Goal: Complete application form

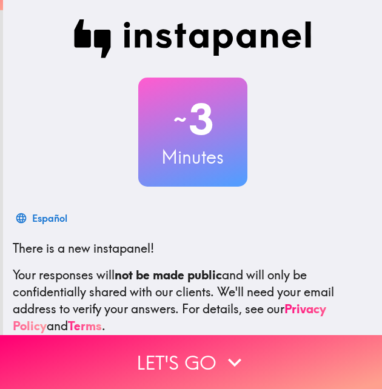
scroll to position [116, 0]
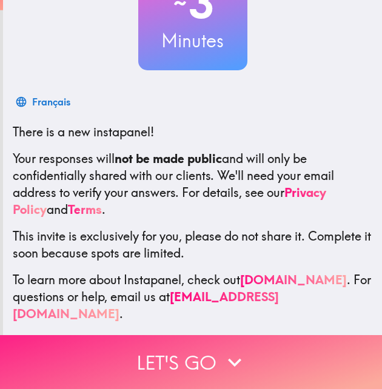
click at [207, 349] on button "Let's go" at bounding box center [191, 362] width 382 height 54
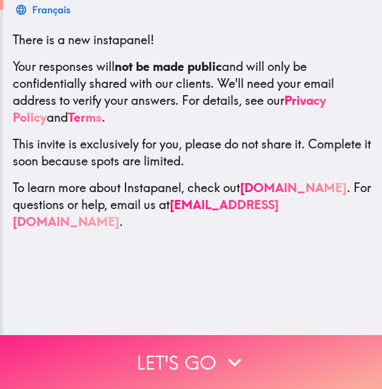
scroll to position [0, 0]
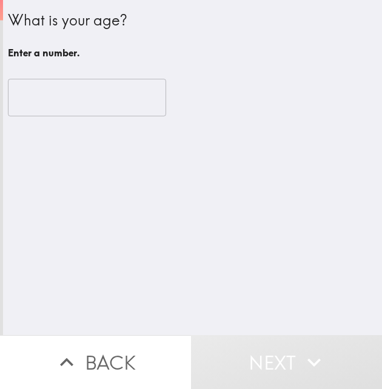
click at [66, 103] on input "number" at bounding box center [87, 98] width 158 height 38
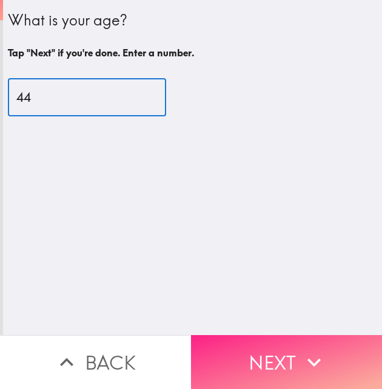
type input "44"
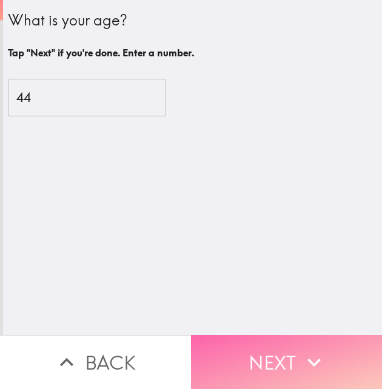
click at [263, 352] on button "Next" at bounding box center [286, 362] width 191 height 54
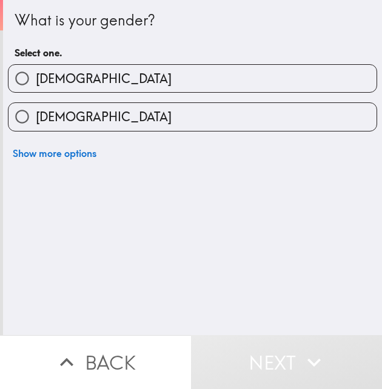
click at [76, 121] on label "[DEMOGRAPHIC_DATA]" at bounding box center [192, 116] width 368 height 27
click at [36, 121] on input "[DEMOGRAPHIC_DATA]" at bounding box center [21, 116] width 27 height 27
radio input "true"
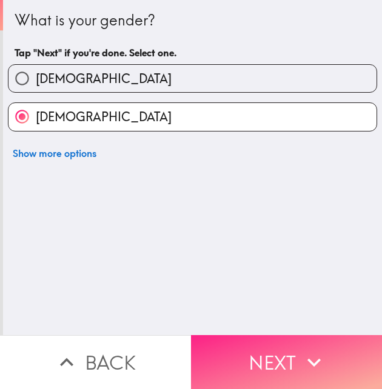
click at [260, 349] on button "Next" at bounding box center [286, 362] width 191 height 54
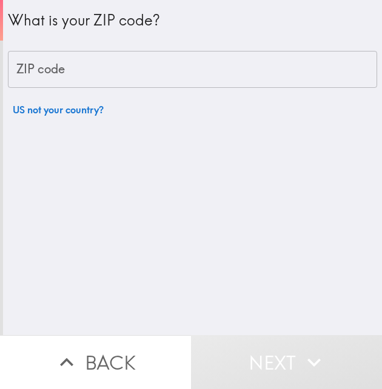
click at [58, 78] on input "ZIP code" at bounding box center [192, 70] width 369 height 38
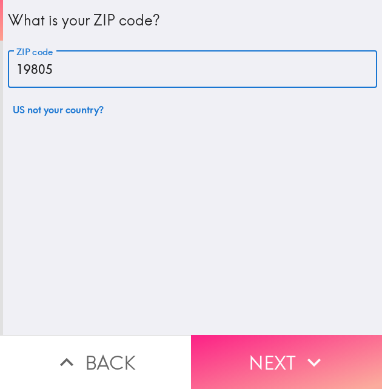
type input "19805"
click at [218, 335] on button "Next" at bounding box center [286, 362] width 191 height 54
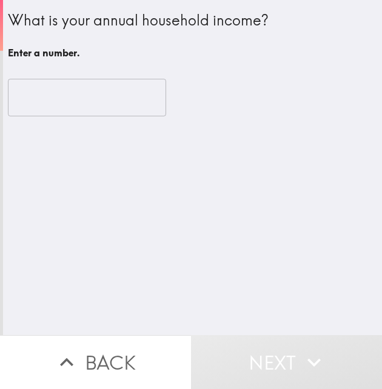
click at [55, 106] on input "number" at bounding box center [87, 98] width 158 height 38
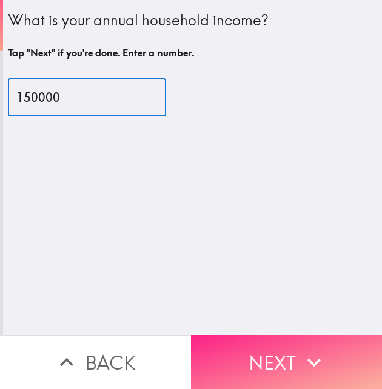
type input "150000"
click at [275, 347] on button "Next" at bounding box center [286, 362] width 191 height 54
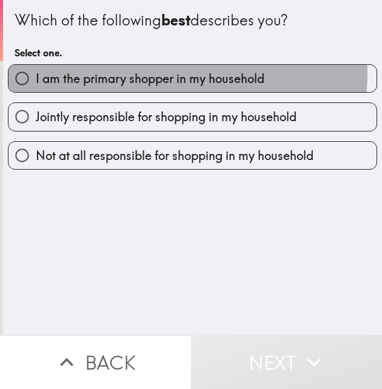
click at [140, 73] on span "I am the primary shopper in my household" at bounding box center [150, 78] width 229 height 17
click at [36, 73] on input "I am the primary shopper in my household" at bounding box center [21, 78] width 27 height 27
radio input "true"
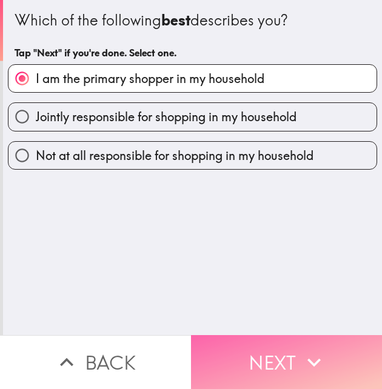
click at [261, 351] on button "Next" at bounding box center [286, 362] width 191 height 54
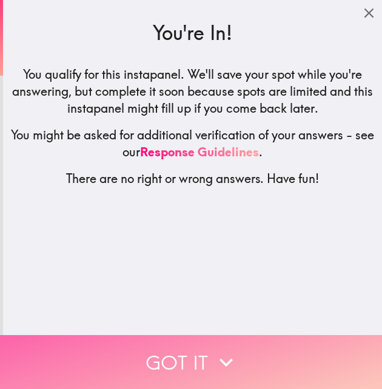
click at [260, 351] on button "Got it" at bounding box center [191, 362] width 382 height 54
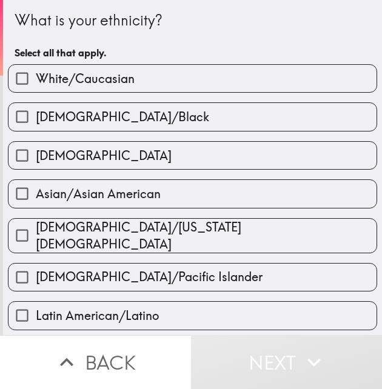
click at [77, 77] on span "White/Caucasian" at bounding box center [85, 78] width 99 height 17
click at [36, 77] on input "White/Caucasian" at bounding box center [21, 78] width 27 height 27
checkbox input "true"
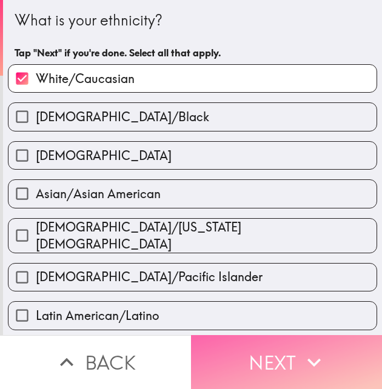
click at [255, 356] on button "Next" at bounding box center [286, 362] width 191 height 54
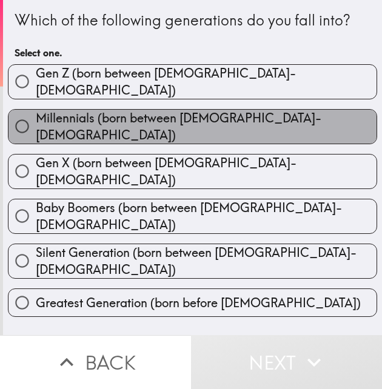
click at [212, 119] on span "Millennials (born between [DEMOGRAPHIC_DATA]-[DEMOGRAPHIC_DATA])" at bounding box center [206, 127] width 341 height 34
click at [36, 119] on input "Millennials (born between [DEMOGRAPHIC_DATA]-[DEMOGRAPHIC_DATA])" at bounding box center [21, 126] width 27 height 27
radio input "true"
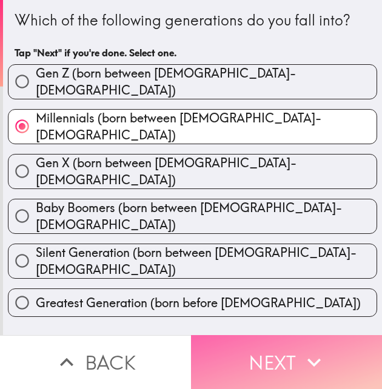
click at [237, 348] on button "Next" at bounding box center [286, 362] width 191 height 54
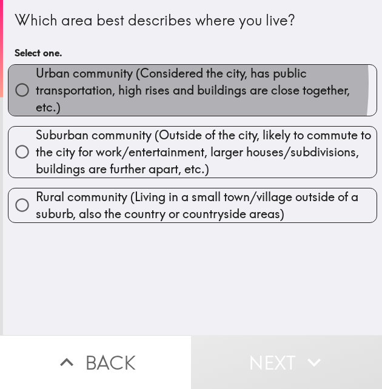
click at [86, 84] on span "Urban community (Considered the city, has public transportation, high rises and…" at bounding box center [206, 90] width 341 height 51
click at [36, 84] on input "Urban community (Considered the city, has public transportation, high rises and…" at bounding box center [21, 89] width 27 height 27
radio input "true"
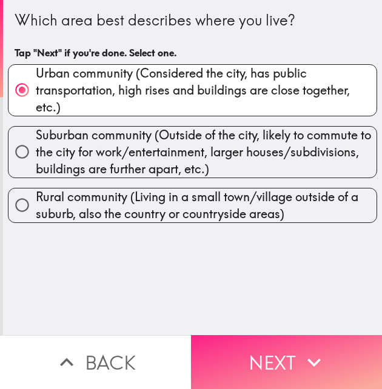
click at [247, 357] on button "Next" at bounding box center [286, 362] width 191 height 54
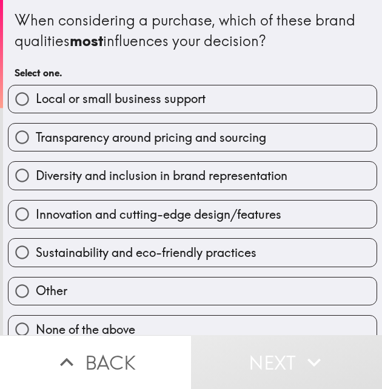
click at [213, 252] on span "Sustainability and eco-friendly practices" at bounding box center [146, 252] width 221 height 17
click at [36, 252] on input "Sustainability and eco-friendly practices" at bounding box center [21, 252] width 27 height 27
radio input "true"
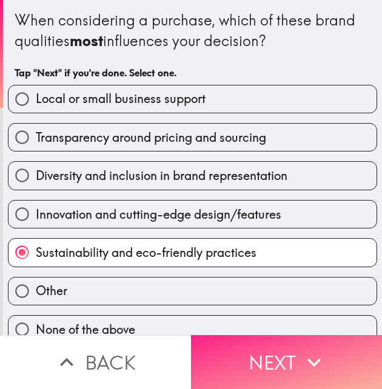
click at [267, 359] on button "Next" at bounding box center [286, 362] width 191 height 54
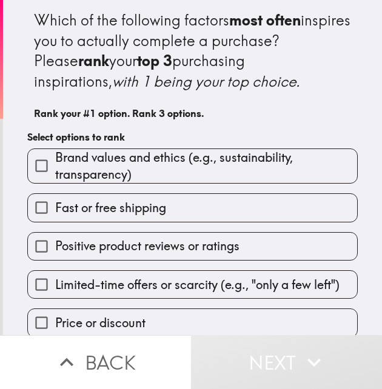
scroll to position [90, 0]
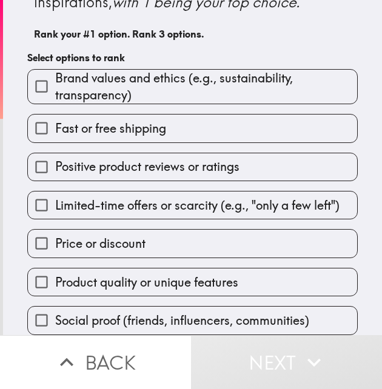
click at [112, 158] on span "Positive product reviews or ratings" at bounding box center [147, 166] width 184 height 17
click at [55, 155] on input "Positive product reviews or ratings" at bounding box center [41, 166] width 27 height 27
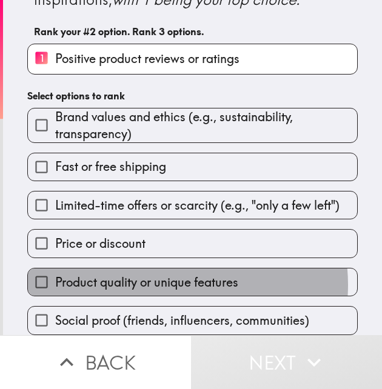
click at [159, 277] on span "Product quality or unique features" at bounding box center [146, 282] width 183 height 17
click at [55, 277] on input "Product quality or unique features" at bounding box center [41, 282] width 27 height 27
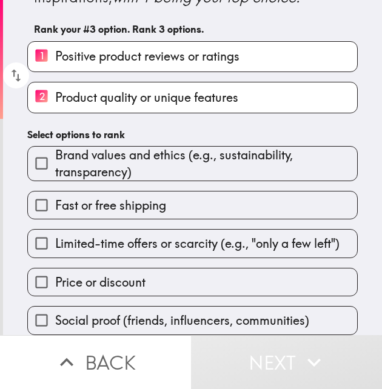
click at [124, 163] on span "Brand values and ethics (e.g., sustainability, transparency)" at bounding box center [206, 164] width 302 height 34
click at [55, 163] on input "Brand values and ethics (e.g., sustainability, transparency)" at bounding box center [41, 163] width 27 height 27
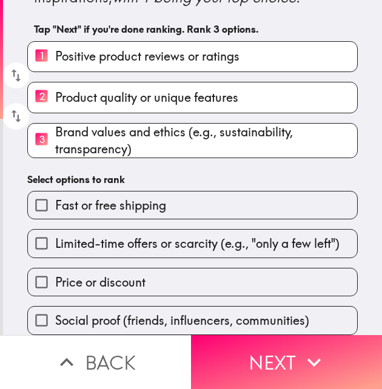
scroll to position [95, 0]
drag, startPoint x: 89, startPoint y: 138, endPoint x: 87, endPoint y: 55, distance: 83.1
click at [87, 55] on div "1 Positive product reviews or ratings 2 Product quality or unique features 3 Br…" at bounding box center [188, 95] width 340 height 127
click at [11, 108] on icon "button" at bounding box center [16, 116] width 16 height 16
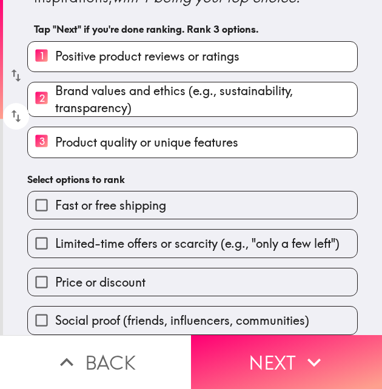
click at [13, 69] on icon "button" at bounding box center [17, 75] width 10 height 13
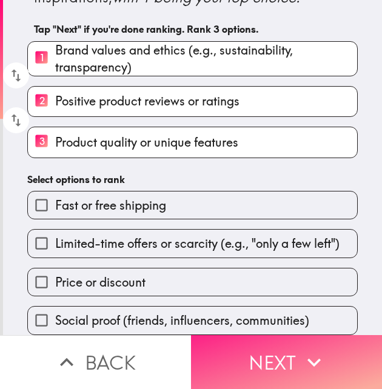
click at [262, 345] on button "Next" at bounding box center [286, 362] width 191 height 54
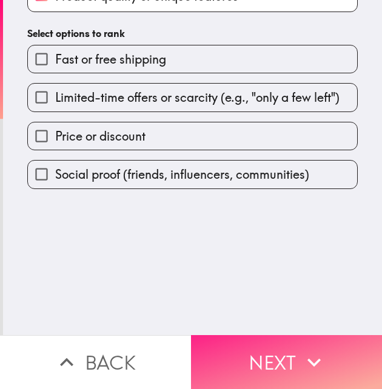
scroll to position [0, 0]
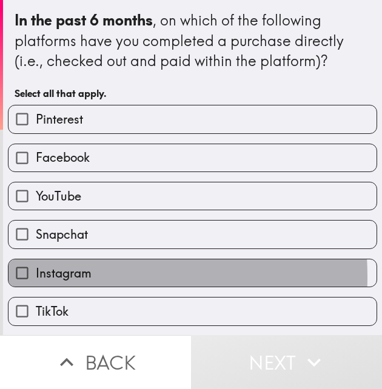
click at [36, 277] on span "Instagram" at bounding box center [64, 273] width 56 height 17
click at [33, 277] on input "Instagram" at bounding box center [21, 273] width 27 height 27
checkbox input "true"
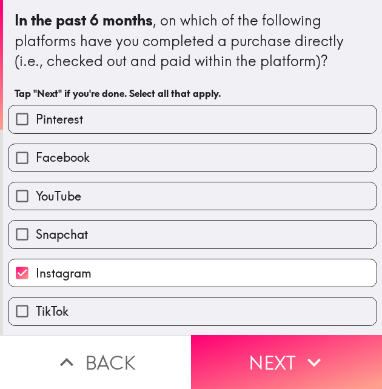
click at [37, 194] on span "YouTube" at bounding box center [58, 196] width 45 height 17
click at [36, 194] on input "YouTube" at bounding box center [21, 196] width 27 height 27
checkbox input "true"
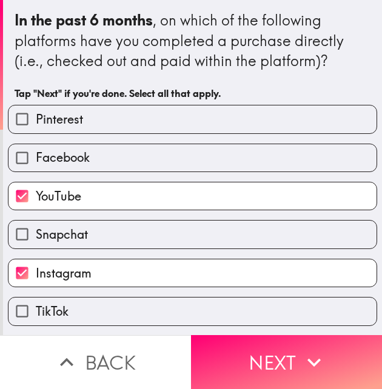
click at [56, 156] on span "Facebook" at bounding box center [63, 157] width 54 height 17
click at [36, 156] on input "Facebook" at bounding box center [21, 157] width 27 height 27
checkbox input "true"
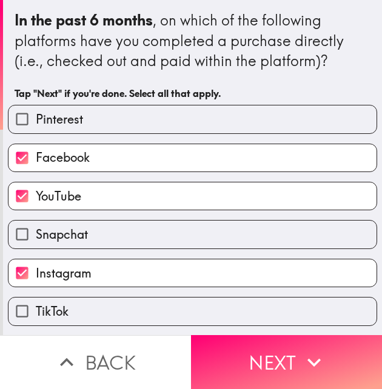
scroll to position [39, 0]
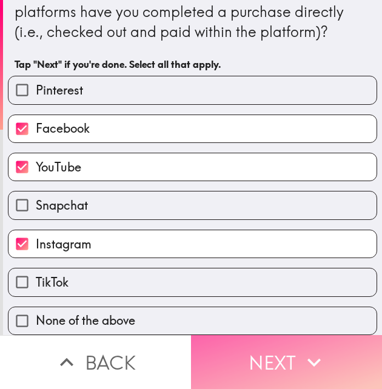
click at [264, 353] on button "Next" at bounding box center [286, 362] width 191 height 54
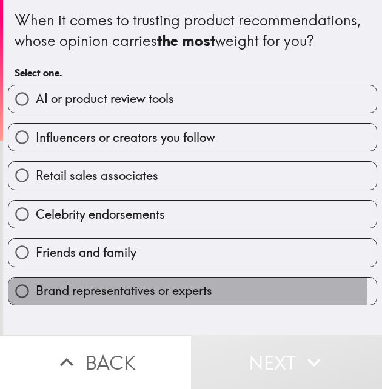
click at [180, 292] on span "Brand representatives or experts" at bounding box center [124, 291] width 176 height 17
click at [36, 292] on input "Brand representatives or experts" at bounding box center [21, 291] width 27 height 27
radio input "true"
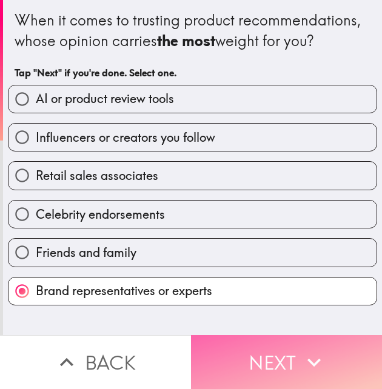
click at [242, 353] on button "Next" at bounding box center [286, 362] width 191 height 54
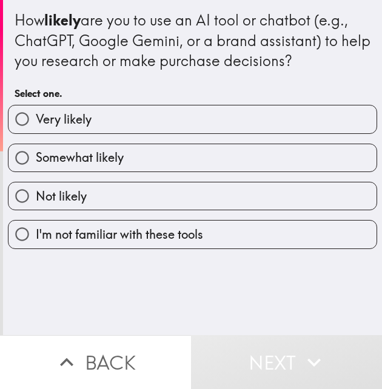
click at [86, 116] on span "Very likely" at bounding box center [64, 119] width 56 height 17
click at [36, 116] on input "Very likely" at bounding box center [21, 119] width 27 height 27
radio input "true"
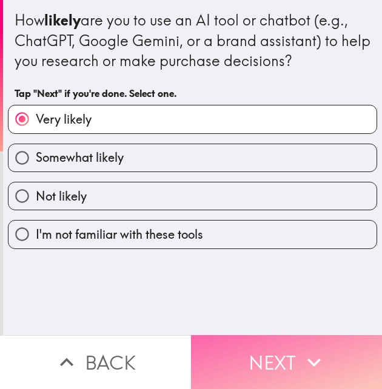
click at [277, 346] on button "Next" at bounding box center [286, 362] width 191 height 54
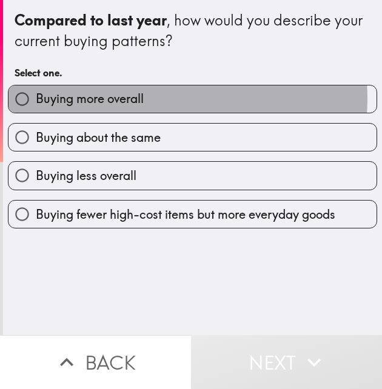
click at [139, 98] on span "Buying more overall" at bounding box center [90, 98] width 108 height 17
click at [36, 98] on input "Buying more overall" at bounding box center [21, 99] width 27 height 27
radio input "true"
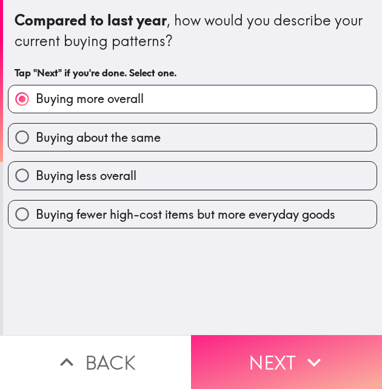
click at [265, 352] on button "Next" at bounding box center [286, 362] width 191 height 54
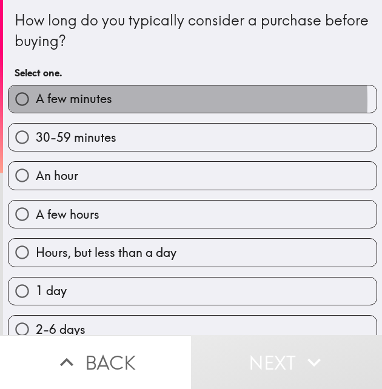
click at [86, 101] on span "A few minutes" at bounding box center [74, 98] width 76 height 17
click at [36, 101] on input "A few minutes" at bounding box center [21, 99] width 27 height 27
radio input "true"
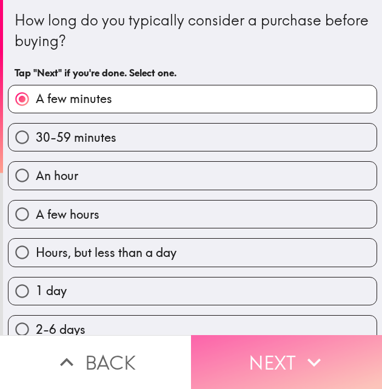
click at [235, 355] on button "Next" at bounding box center [286, 362] width 191 height 54
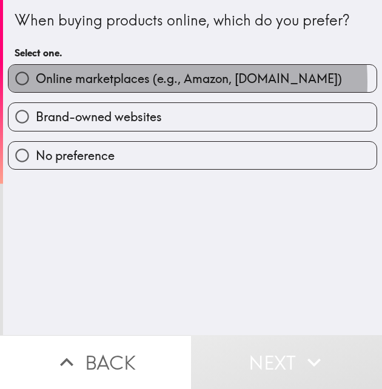
click at [119, 82] on span "Online marketplaces (e.g., Amazon, [DOMAIN_NAME])" at bounding box center [189, 78] width 306 height 17
click at [36, 82] on input "Online marketplaces (e.g., Amazon, [DOMAIN_NAME])" at bounding box center [21, 78] width 27 height 27
radio input "true"
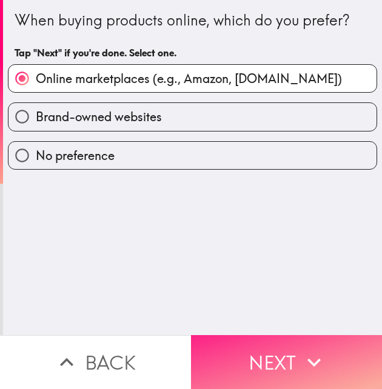
click at [260, 351] on button "Next" at bounding box center [286, 362] width 191 height 54
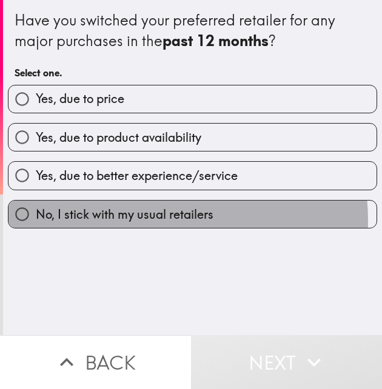
click at [124, 221] on span "No, I stick with my usual retailers" at bounding box center [125, 214] width 178 height 17
click at [36, 221] on input "No, I stick with my usual retailers" at bounding box center [21, 214] width 27 height 27
radio input "true"
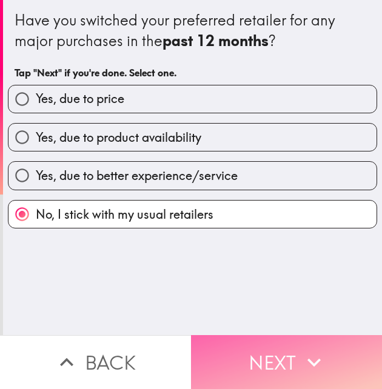
click at [237, 335] on button "Next" at bounding box center [286, 362] width 191 height 54
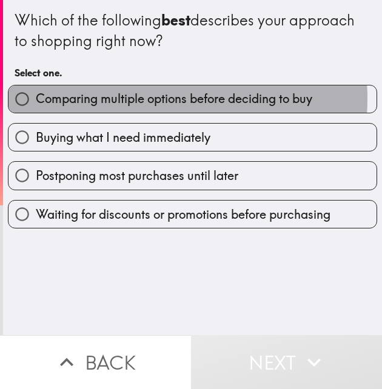
click at [149, 99] on span "Comparing multiple options before deciding to buy" at bounding box center [174, 98] width 277 height 17
click at [36, 99] on input "Comparing multiple options before deciding to buy" at bounding box center [21, 99] width 27 height 27
radio input "true"
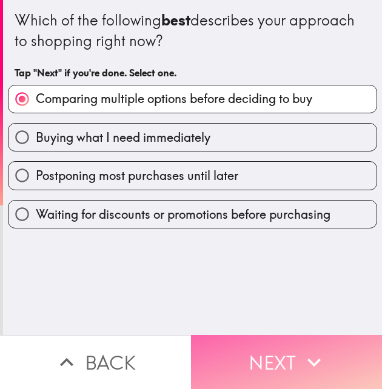
click at [260, 359] on button "Next" at bounding box center [286, 362] width 191 height 54
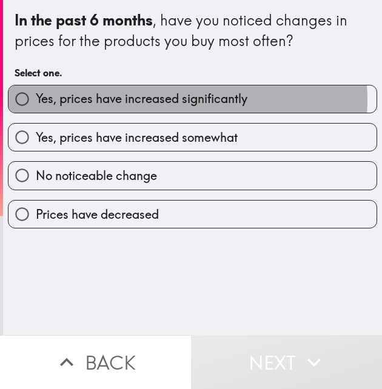
click at [161, 100] on span "Yes, prices have increased significantly" at bounding box center [142, 98] width 212 height 17
click at [36, 100] on input "Yes, prices have increased significantly" at bounding box center [21, 99] width 27 height 27
radio input "true"
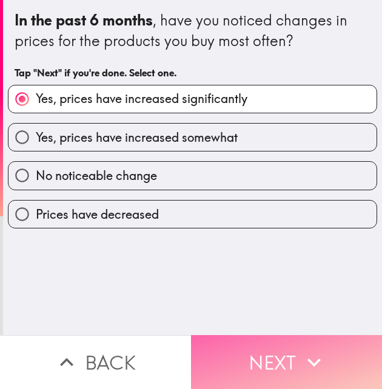
click at [240, 355] on button "Next" at bounding box center [286, 362] width 191 height 54
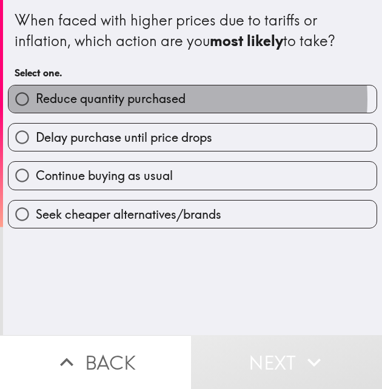
click at [159, 99] on span "Reduce quantity purchased" at bounding box center [111, 98] width 150 height 17
click at [36, 99] on input "Reduce quantity purchased" at bounding box center [21, 99] width 27 height 27
radio input "true"
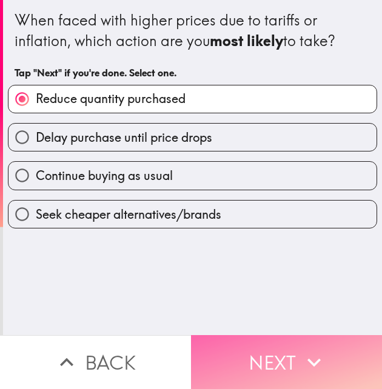
click at [250, 347] on button "Next" at bounding box center [286, 362] width 191 height 54
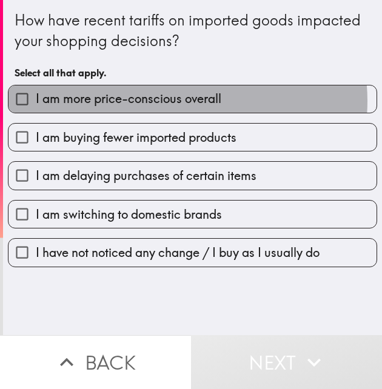
click at [178, 101] on span "I am more price-conscious overall" at bounding box center [129, 98] width 186 height 17
click at [36, 101] on input "I am more price-conscious overall" at bounding box center [21, 99] width 27 height 27
checkbox input "true"
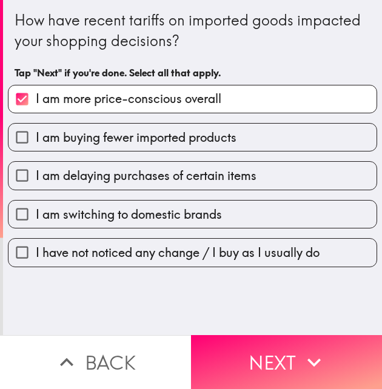
click at [144, 141] on span "I am buying fewer imported products" at bounding box center [136, 137] width 201 height 17
click at [36, 141] on input "I am buying fewer imported products" at bounding box center [21, 137] width 27 height 27
checkbox input "true"
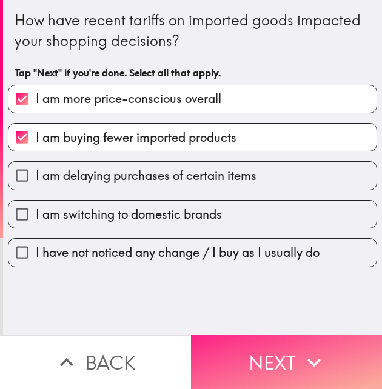
click at [244, 344] on button "Next" at bounding box center [286, 362] width 191 height 54
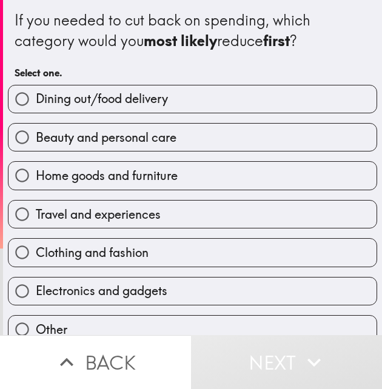
click at [252, 144] on label "Beauty and personal care" at bounding box center [192, 137] width 368 height 27
click at [36, 144] on input "Beauty and personal care" at bounding box center [21, 137] width 27 height 27
radio input "true"
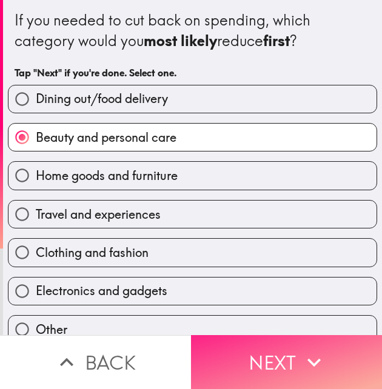
click at [236, 361] on button "Next" at bounding box center [286, 362] width 191 height 54
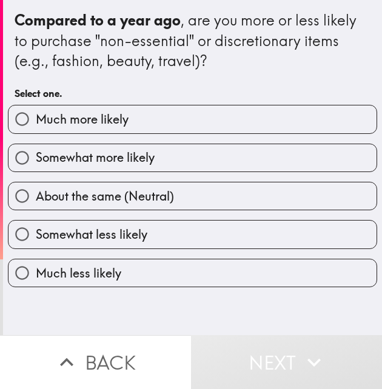
click at [172, 122] on label "Much more likely" at bounding box center [192, 119] width 368 height 27
click at [36, 122] on input "Much more likely" at bounding box center [21, 119] width 27 height 27
radio input "true"
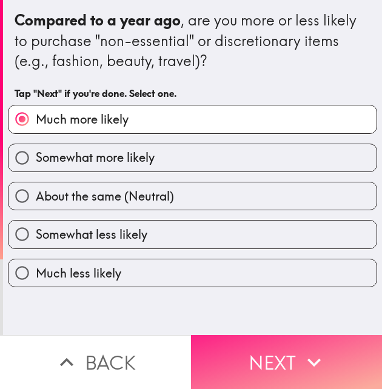
click at [261, 353] on button "Next" at bounding box center [286, 362] width 191 height 54
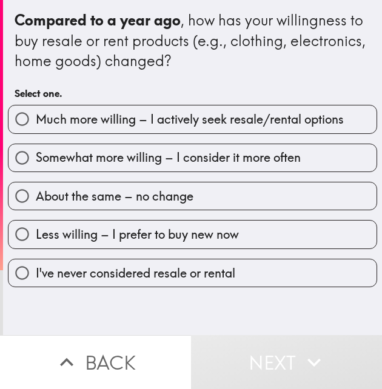
click at [84, 114] on span "Much more willing – I actively seek resale/rental options" at bounding box center [190, 119] width 308 height 17
click at [36, 114] on input "Much more willing – I actively seek resale/rental options" at bounding box center [21, 119] width 27 height 27
radio input "true"
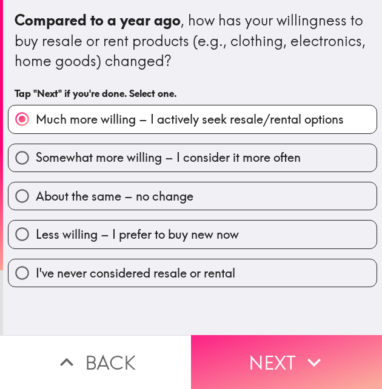
click at [240, 351] on button "Next" at bounding box center [286, 362] width 191 height 54
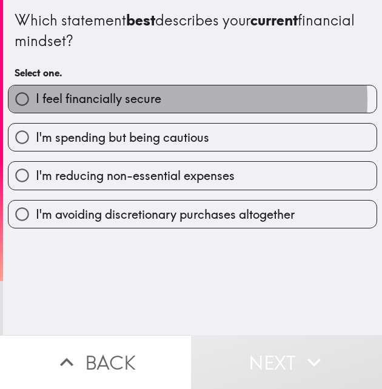
click at [144, 101] on span "I feel financially secure" at bounding box center [99, 98] width 126 height 17
click at [36, 101] on input "I feel financially secure" at bounding box center [21, 99] width 27 height 27
radio input "true"
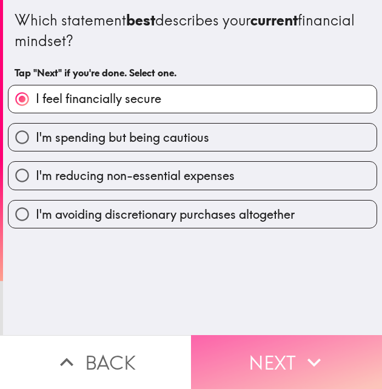
click at [260, 361] on button "Next" at bounding box center [286, 362] width 191 height 54
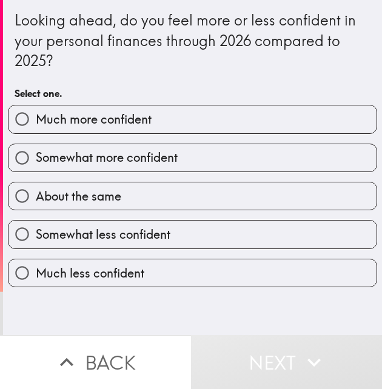
click at [76, 136] on div "Somewhat more confident" at bounding box center [187, 153] width 379 height 38
click at [94, 126] on span "Much more confident" at bounding box center [94, 119] width 116 height 17
click at [36, 126] on input "Much more confident" at bounding box center [21, 119] width 27 height 27
radio input "true"
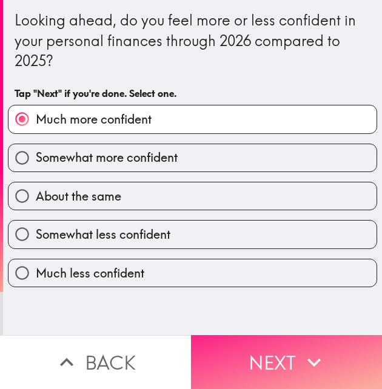
click at [256, 351] on button "Next" at bounding box center [286, 362] width 191 height 54
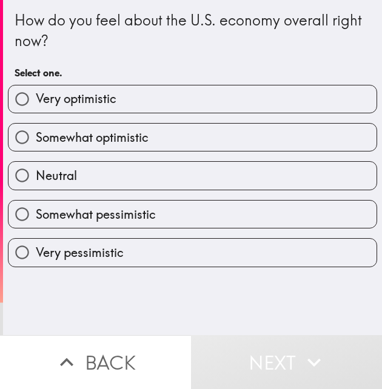
click at [119, 97] on label "Very optimistic" at bounding box center [192, 99] width 368 height 27
click at [36, 97] on input "Very optimistic" at bounding box center [21, 99] width 27 height 27
radio input "true"
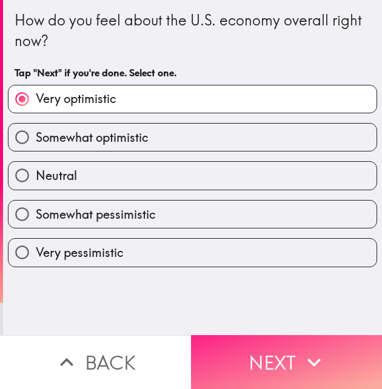
click at [231, 342] on button "Next" at bounding box center [286, 362] width 191 height 54
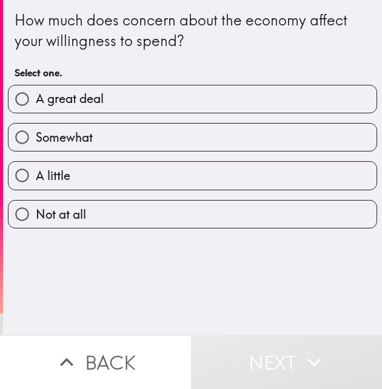
click at [92, 100] on span "A great deal" at bounding box center [70, 98] width 68 height 17
click at [36, 100] on input "A great deal" at bounding box center [21, 99] width 27 height 27
radio input "true"
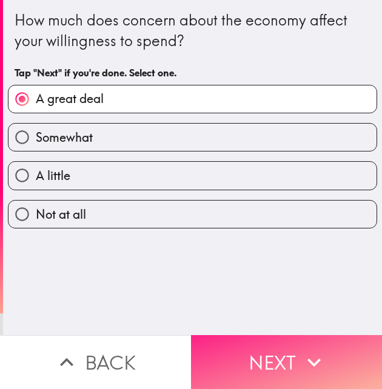
click at [233, 347] on button "Next" at bounding box center [286, 362] width 191 height 54
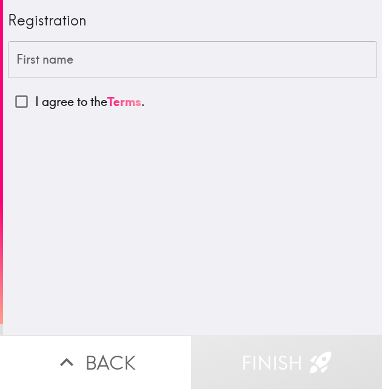
click at [59, 59] on input "First name" at bounding box center [192, 60] width 369 height 38
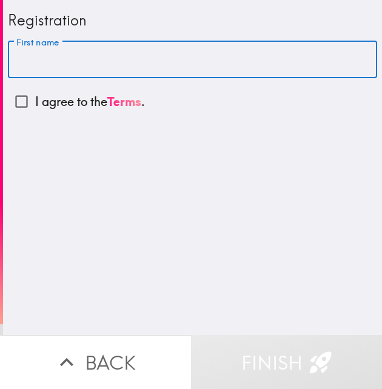
click at [59, 59] on input "First name" at bounding box center [192, 60] width 369 height 38
paste input "[PERSON_NAME]"
type input "[PERSON_NAME]"
click at [18, 96] on input "I agree to the Terms ." at bounding box center [21, 101] width 27 height 27
checkbox input "true"
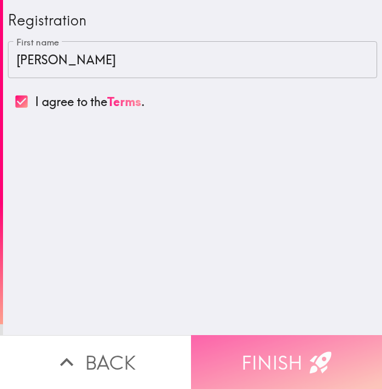
click at [249, 338] on button "Finish" at bounding box center [286, 362] width 191 height 54
